Goal: Find specific page/section: Find specific page/section

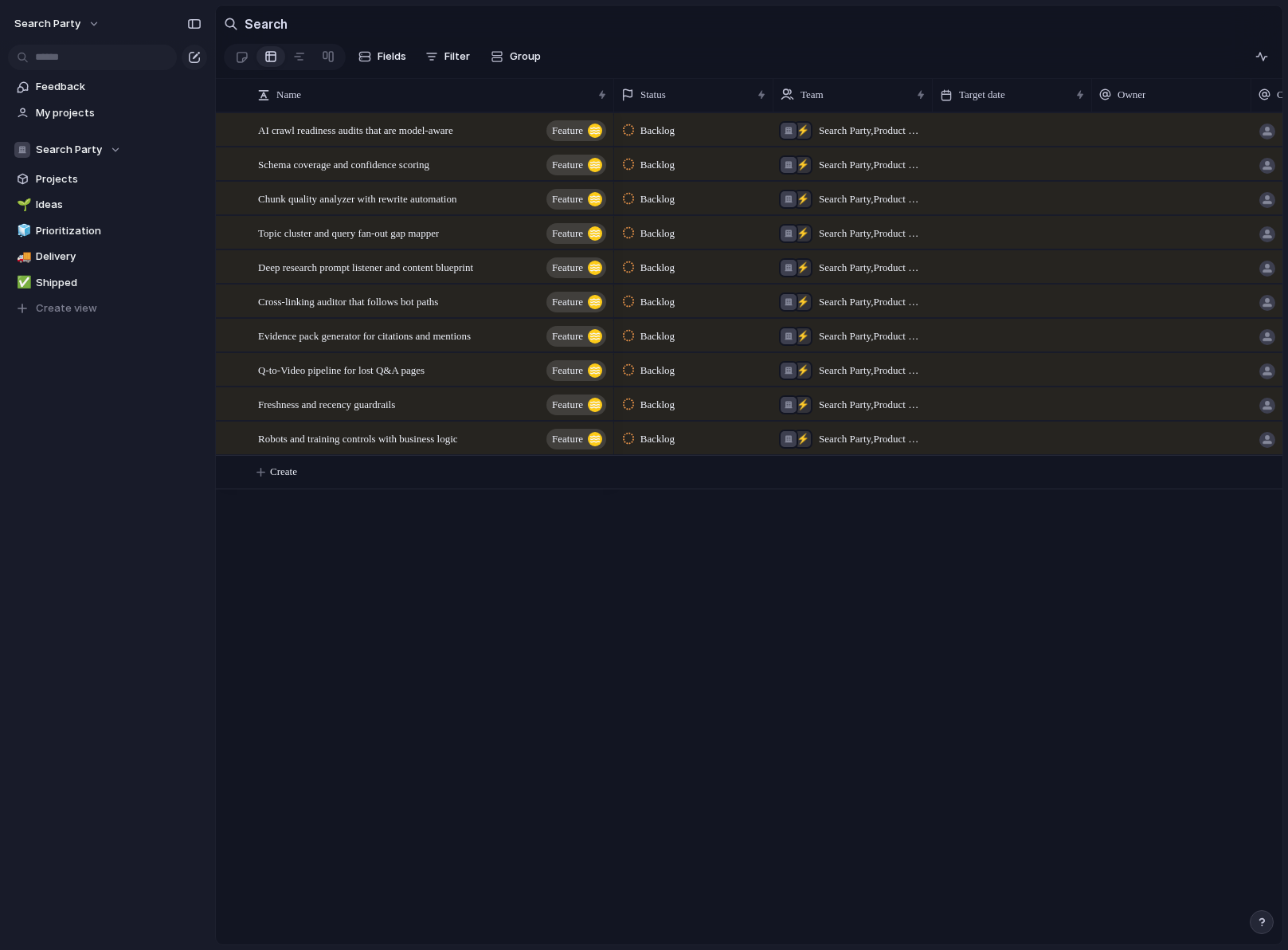
click at [662, 36] on section "Search" at bounding box center [750, 24] width 1067 height 36
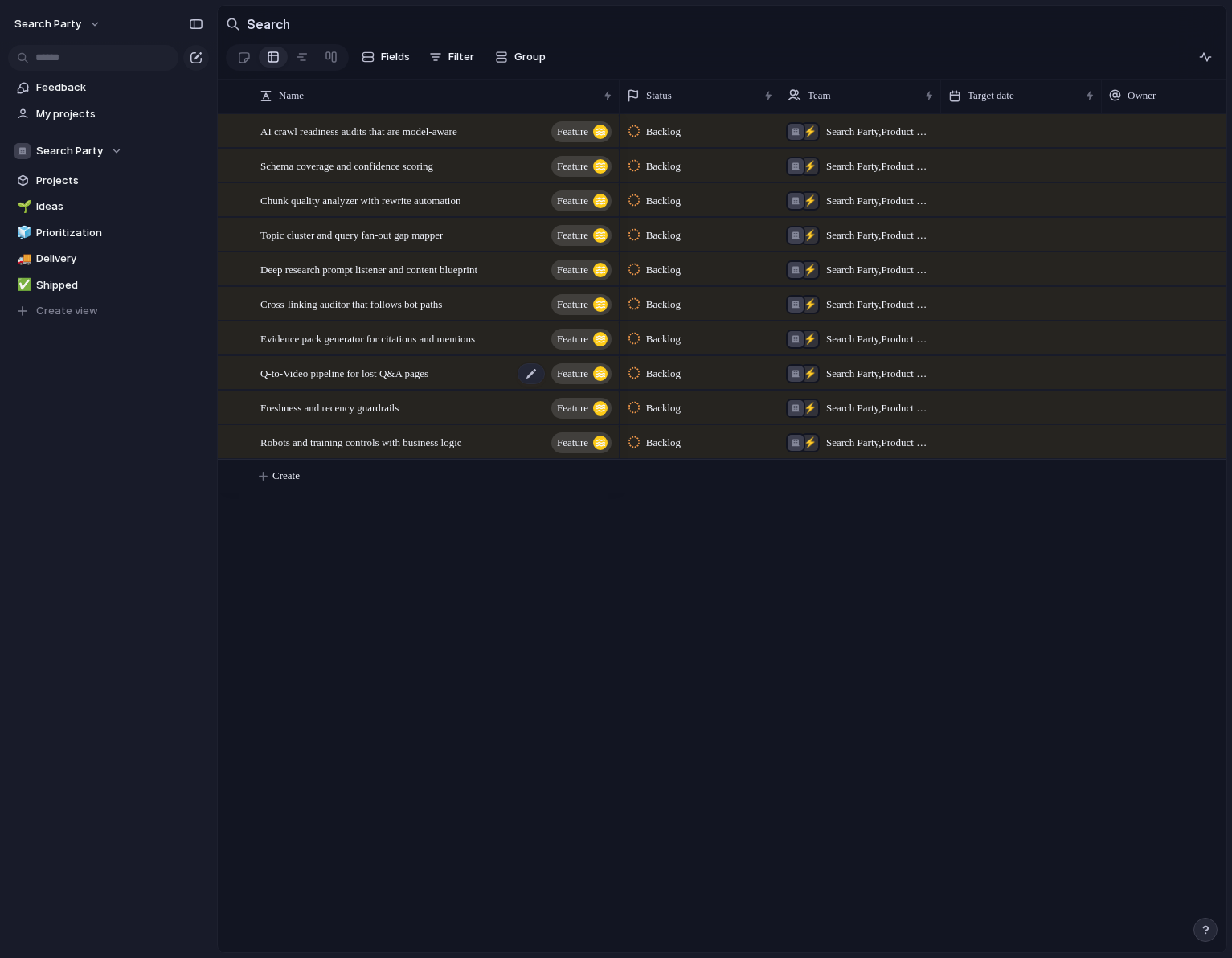
click at [319, 373] on span "Q-to-Video pipeline for lost Q&A pages" at bounding box center [344, 372] width 168 height 19
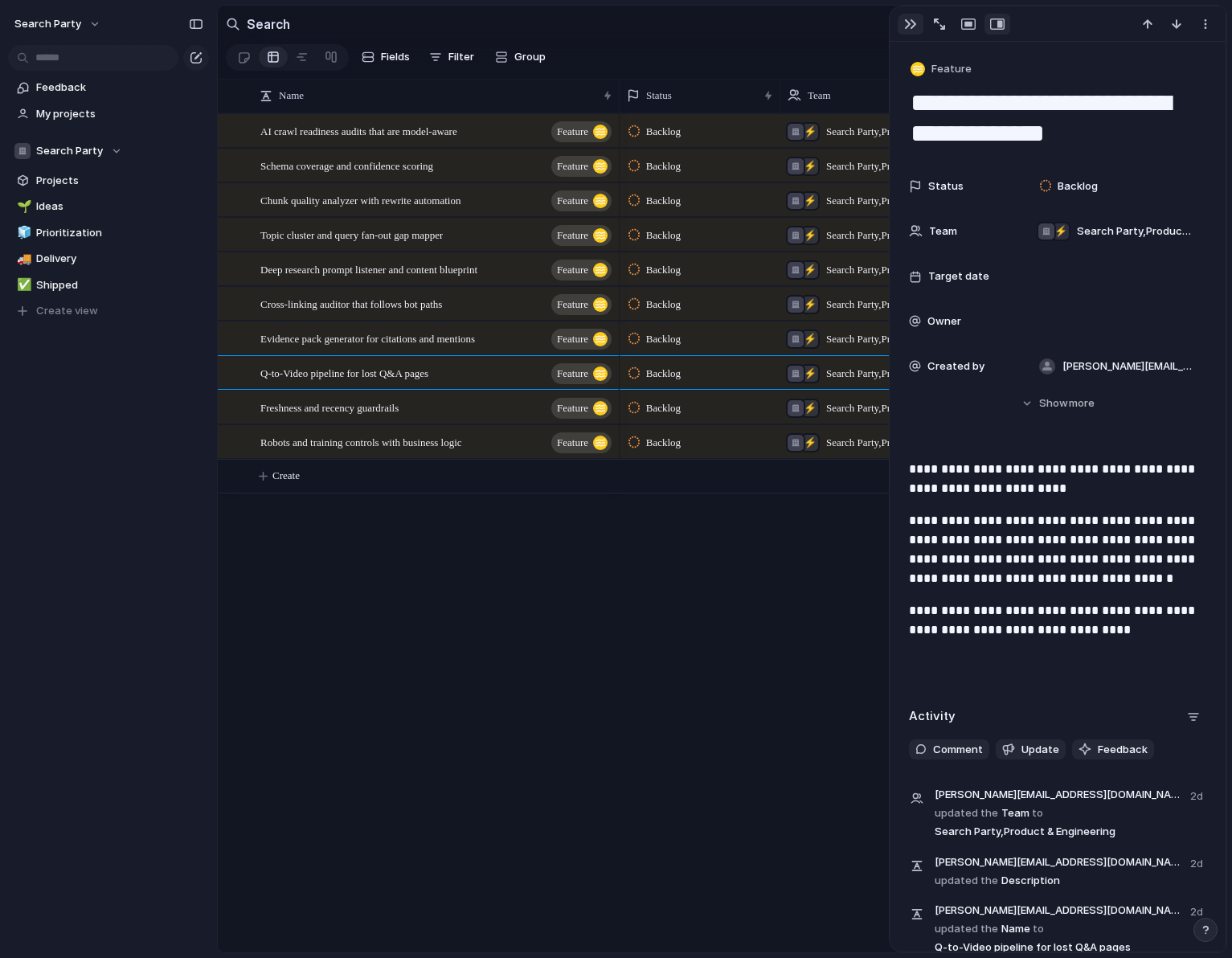
click at [904, 24] on div "button" at bounding box center [909, 24] width 13 height 13
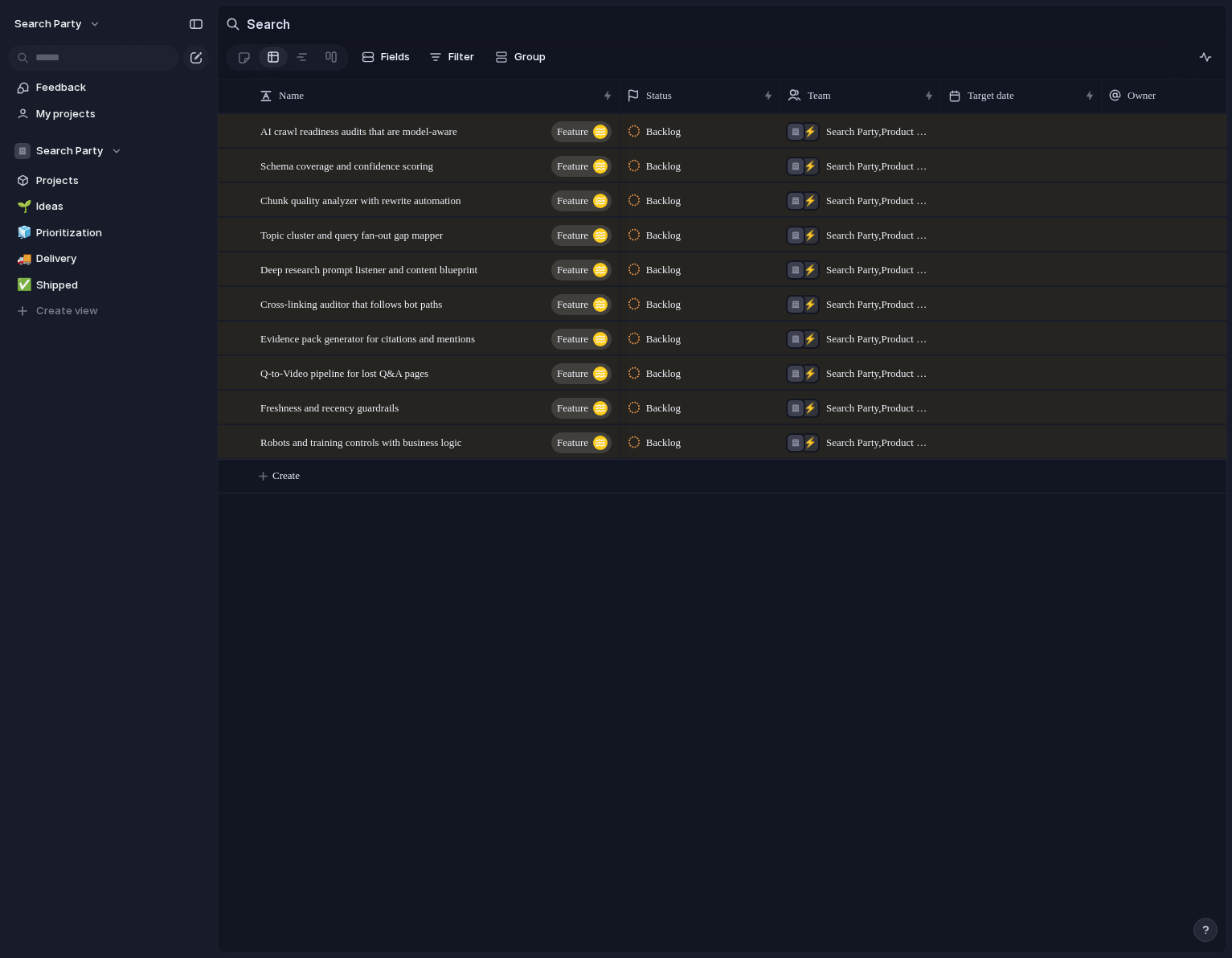
click at [46, 585] on div "Search Party Feedback My projects Search Party Projects 🌱 Ideas 🧊 Prioritizatio…" at bounding box center [109, 479] width 217 height 958
